Goal: Use online tool/utility: Utilize a website feature to perform a specific function

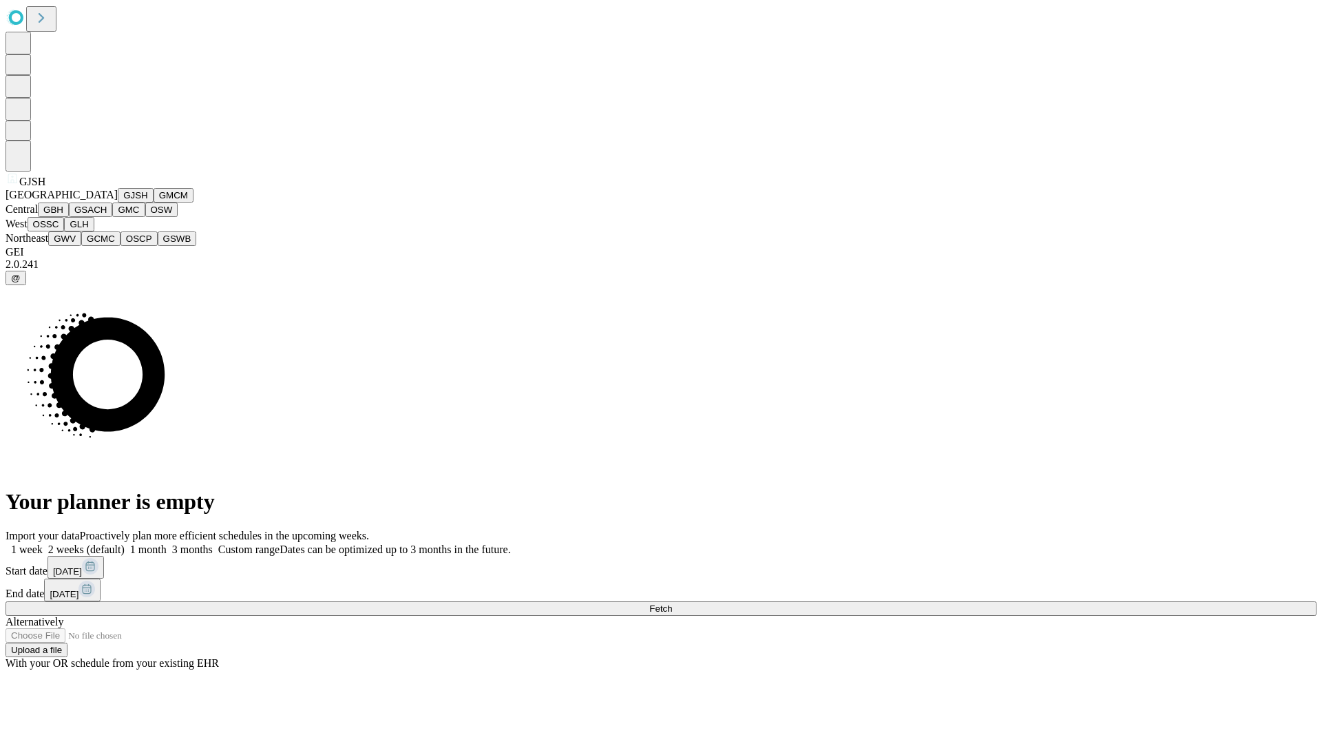
click at [118, 202] on button "GJSH" at bounding box center [136, 195] width 36 height 14
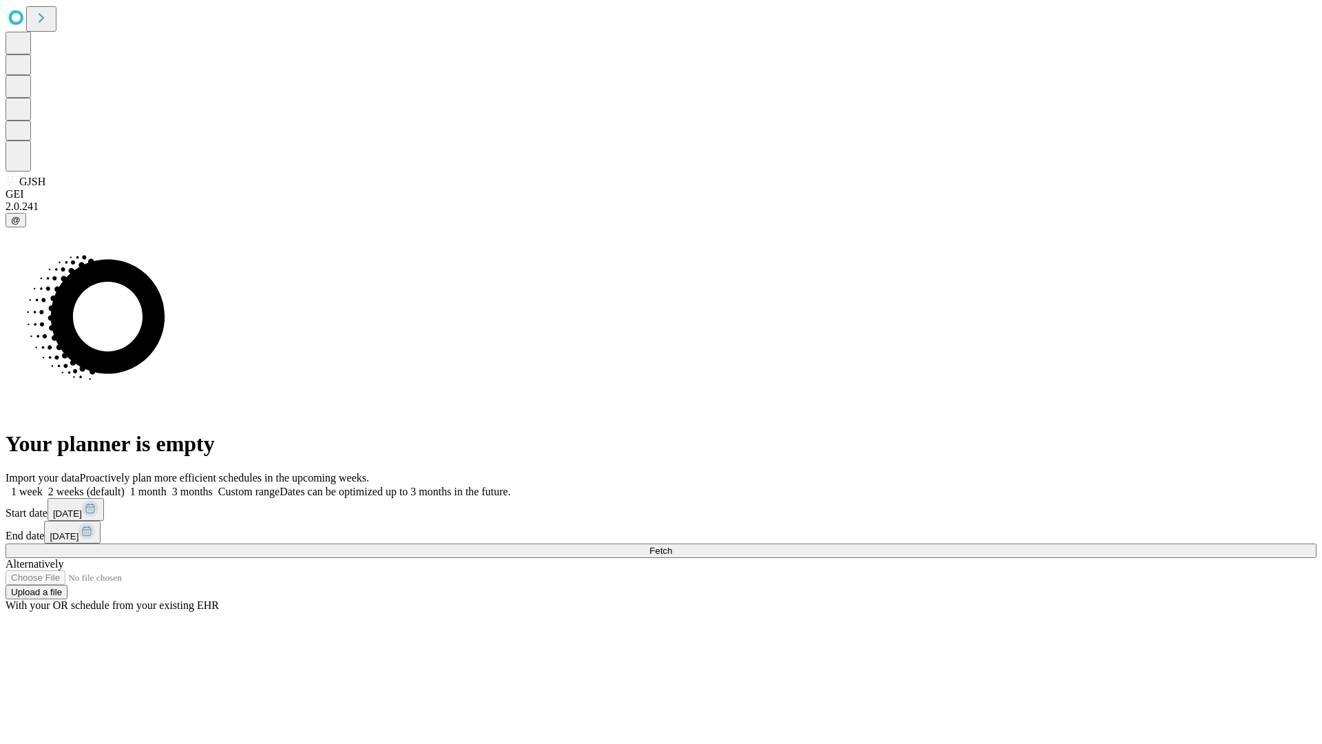
click at [43, 486] on label "1 week" at bounding box center [24, 492] width 37 height 12
click at [672, 545] on span "Fetch" at bounding box center [660, 550] width 23 height 10
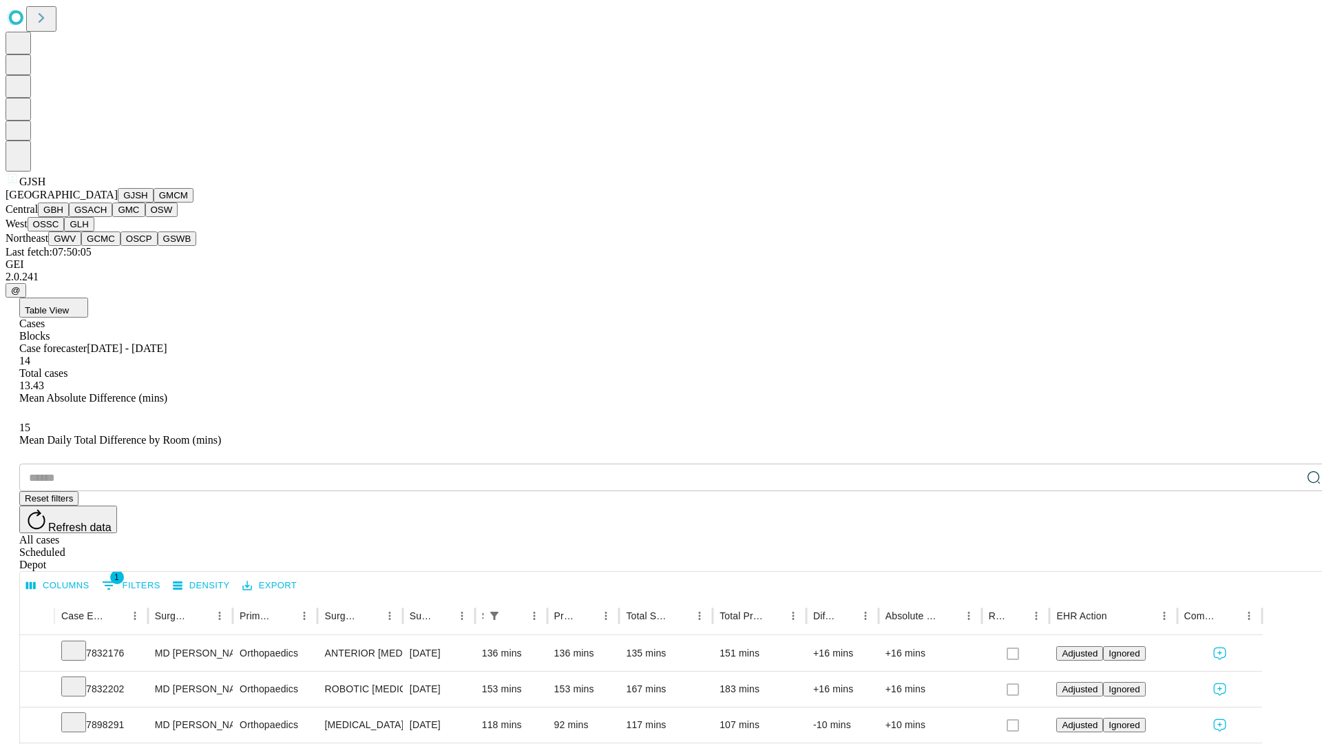
click at [154, 202] on button "GMCM" at bounding box center [174, 195] width 40 height 14
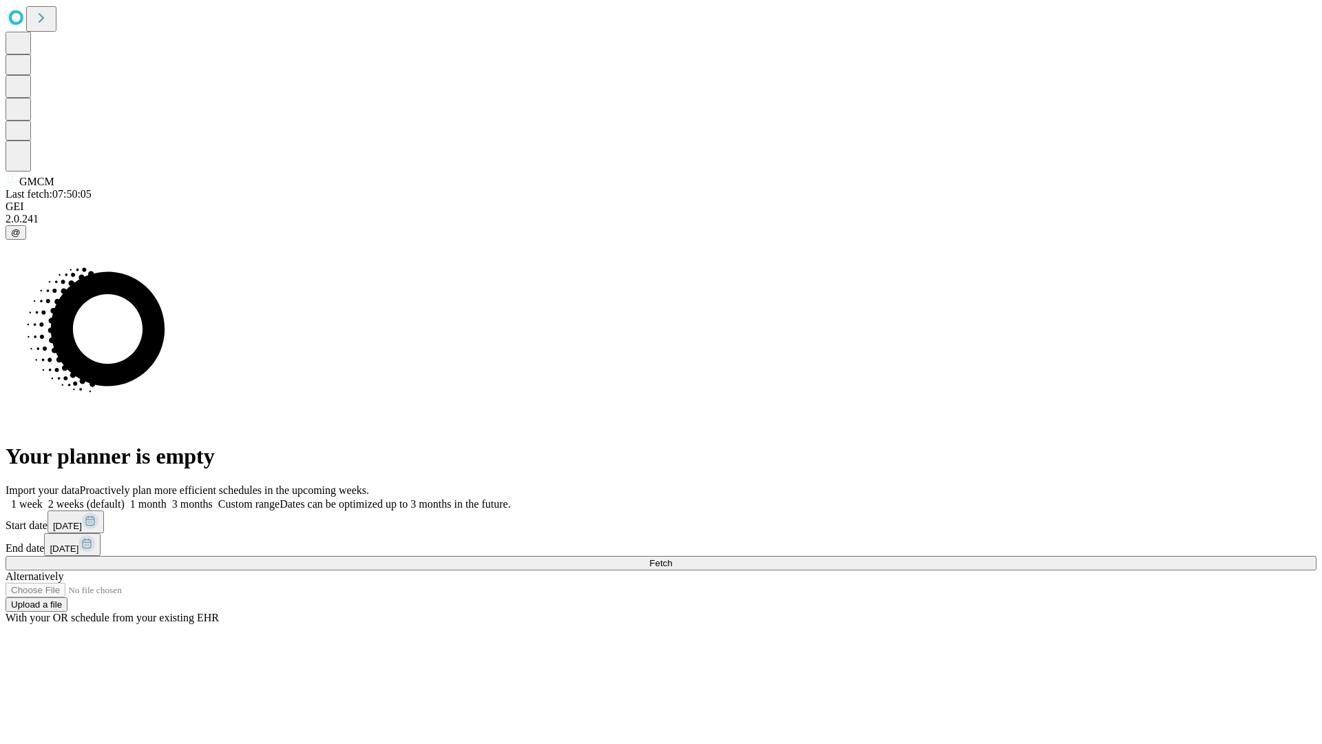
click at [43, 498] on label "1 week" at bounding box center [24, 504] width 37 height 12
click at [672, 558] on span "Fetch" at bounding box center [660, 563] width 23 height 10
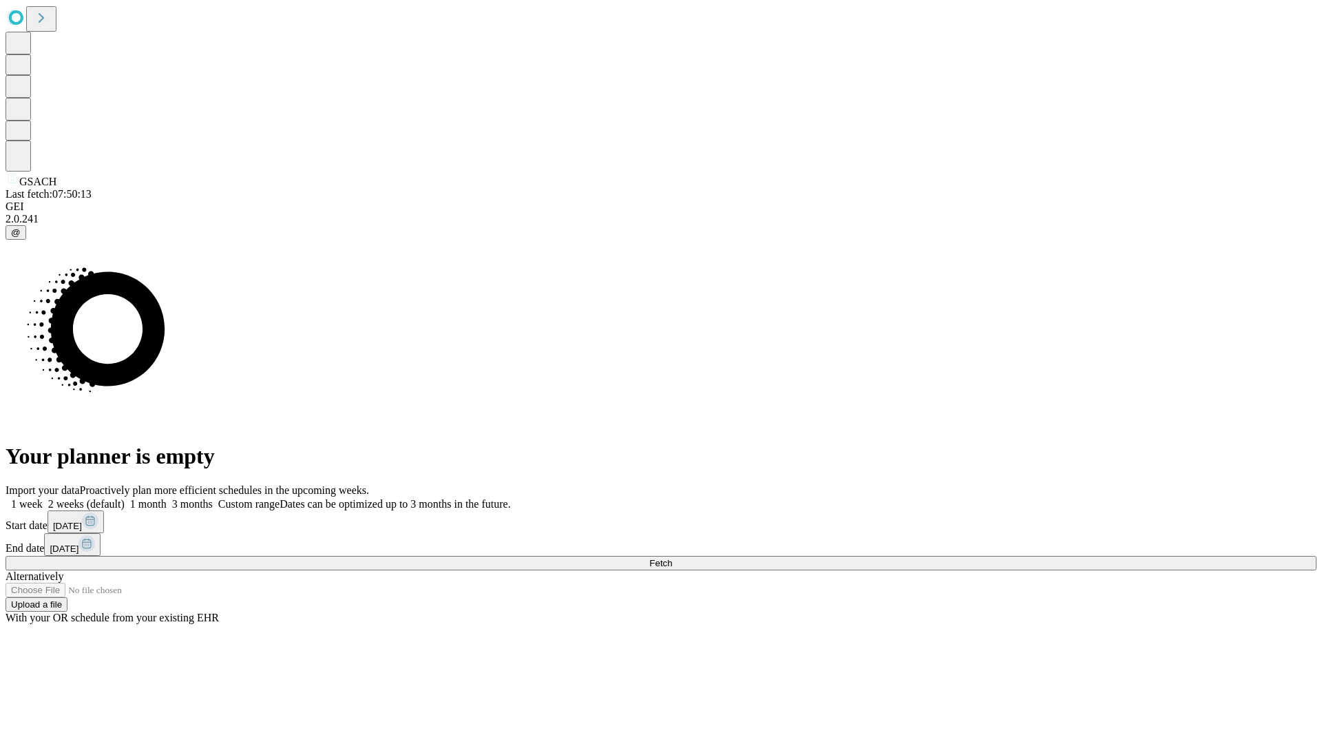
click at [43, 498] on label "1 week" at bounding box center [24, 504] width 37 height 12
click at [672, 558] on span "Fetch" at bounding box center [660, 563] width 23 height 10
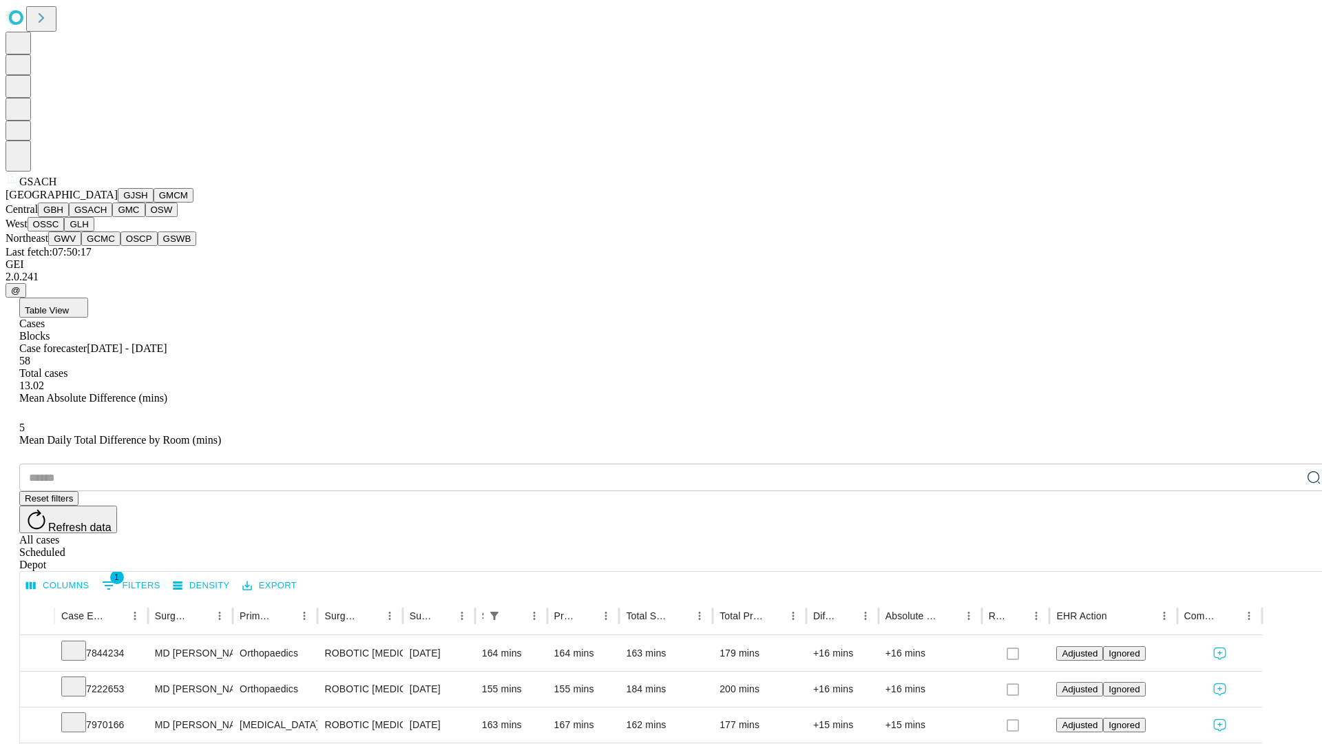
click at [112, 217] on button "GMC" at bounding box center [128, 209] width 32 height 14
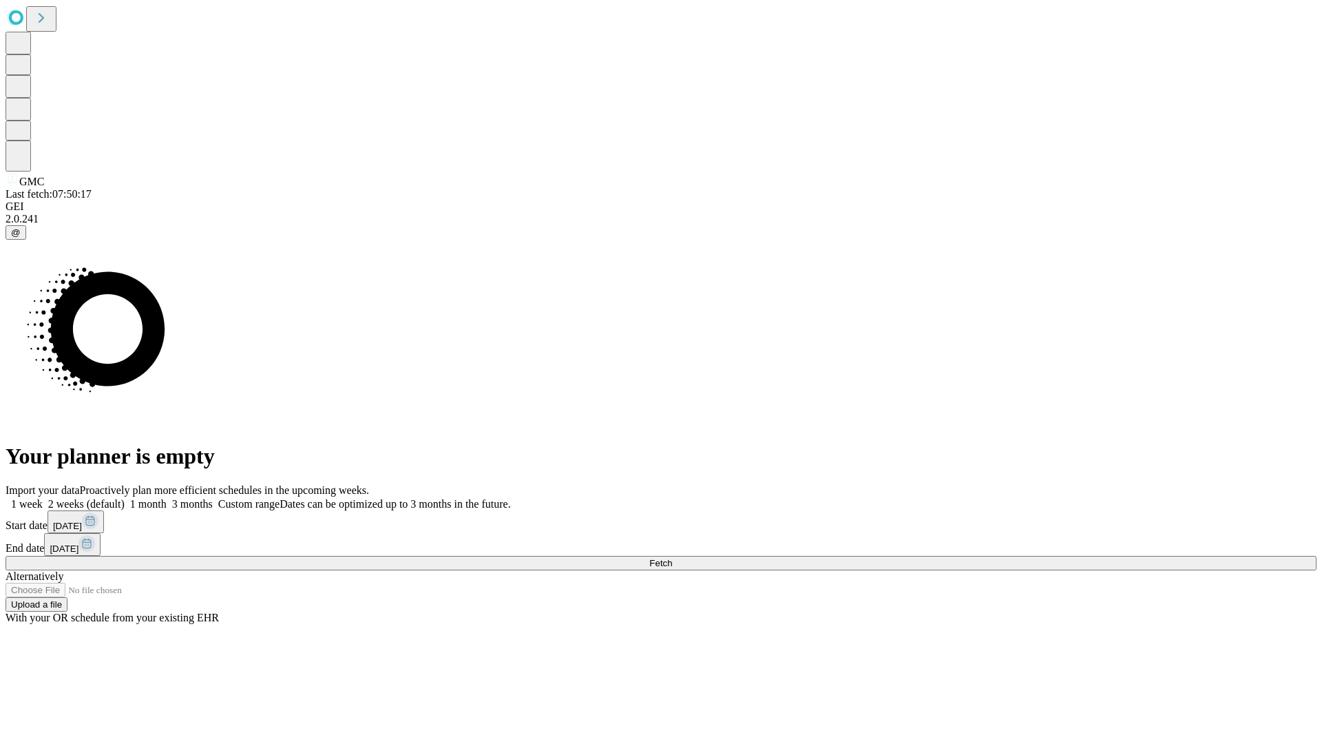
click at [43, 498] on label "1 week" at bounding box center [24, 504] width 37 height 12
click at [672, 558] on span "Fetch" at bounding box center [660, 563] width 23 height 10
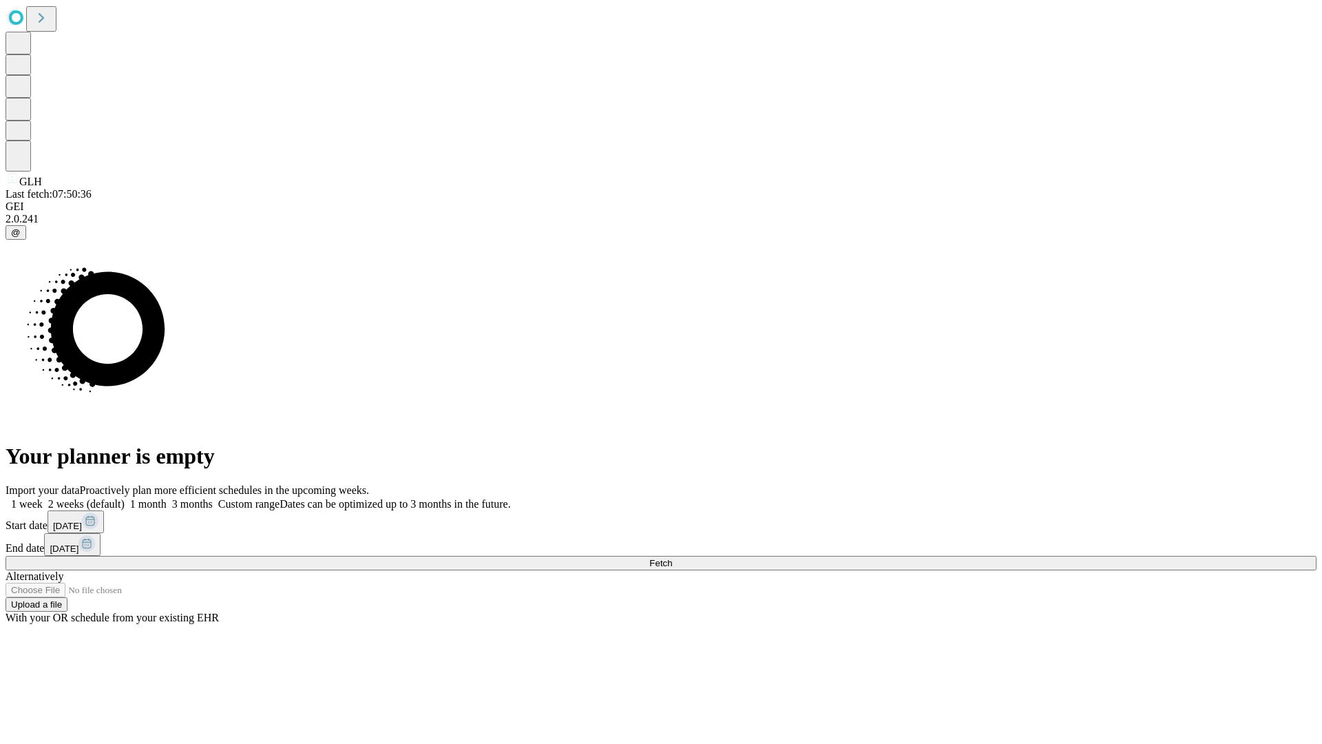
click at [43, 498] on label "1 week" at bounding box center [24, 504] width 37 height 12
click at [672, 558] on span "Fetch" at bounding box center [660, 563] width 23 height 10
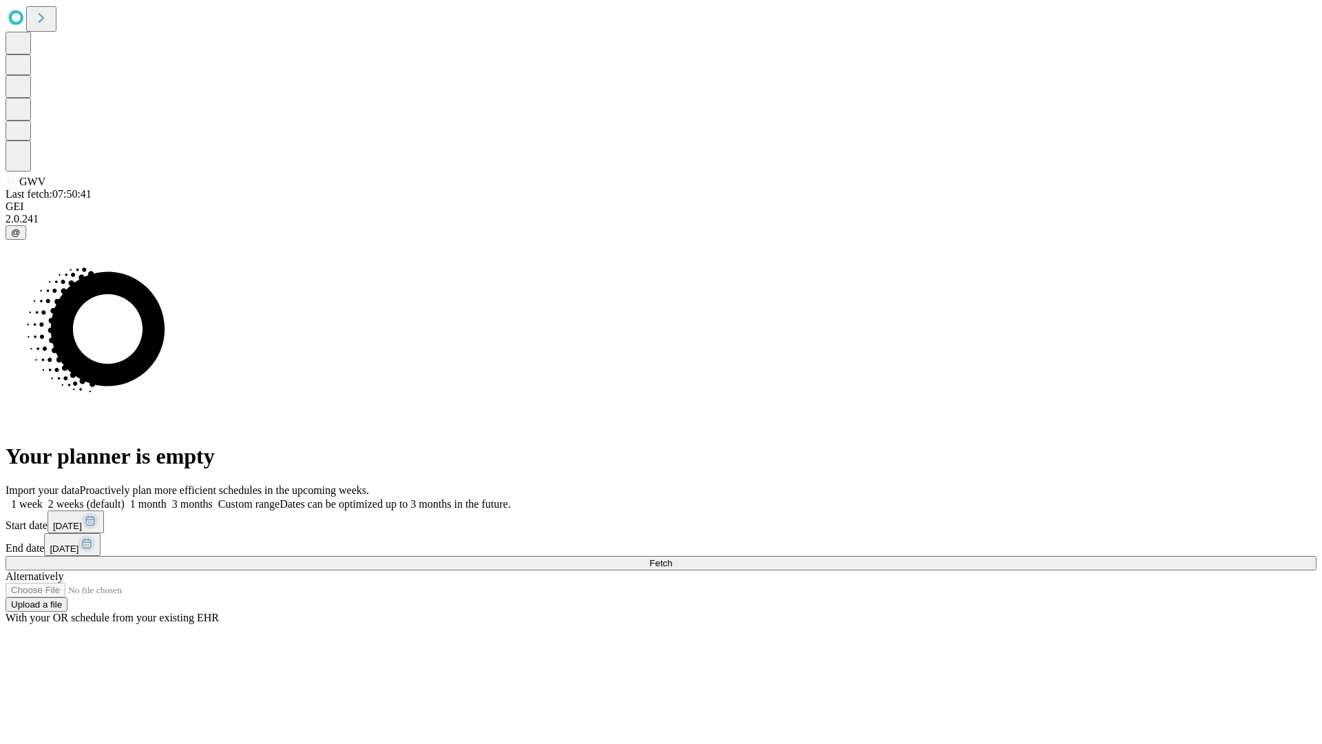
click at [43, 498] on label "1 week" at bounding box center [24, 504] width 37 height 12
click at [672, 558] on span "Fetch" at bounding box center [660, 563] width 23 height 10
